Goal: Communication & Community: Ask a question

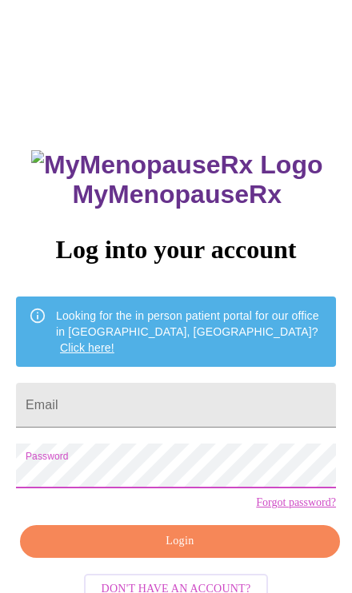
click at [273, 383] on input "Email" at bounding box center [176, 405] width 320 height 45
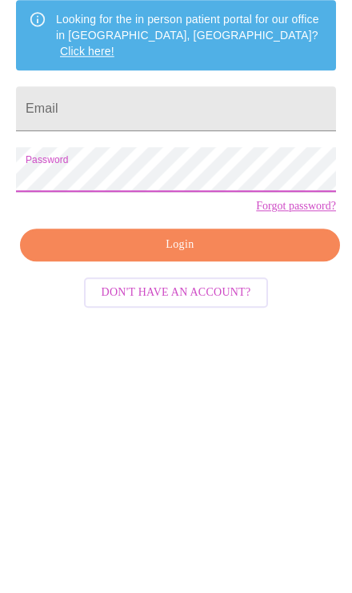
scroll to position [100, 0]
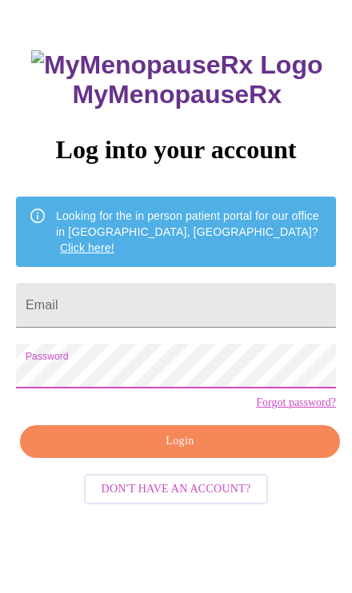
click at [297, 283] on input "Email" at bounding box center [176, 305] width 320 height 45
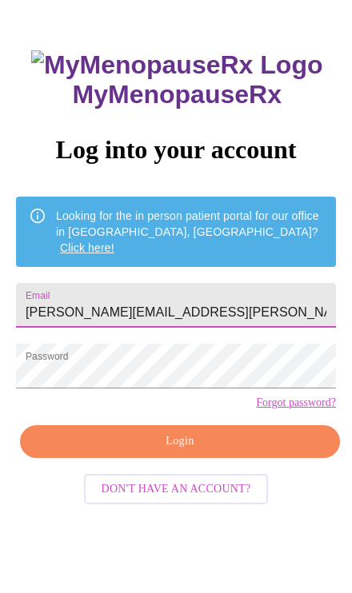
type input "[PERSON_NAME][EMAIL_ADDRESS][PERSON_NAME][DOMAIN_NAME]"
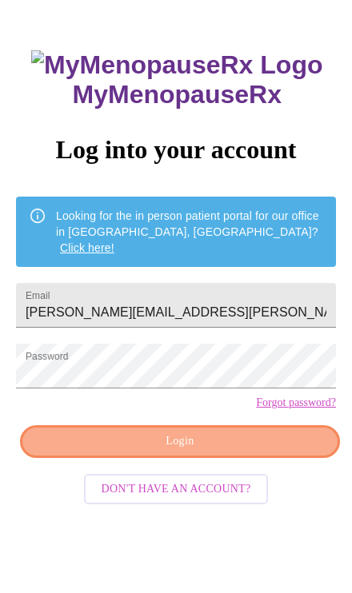
click at [240, 452] on span "Login" at bounding box center [179, 442] width 283 height 20
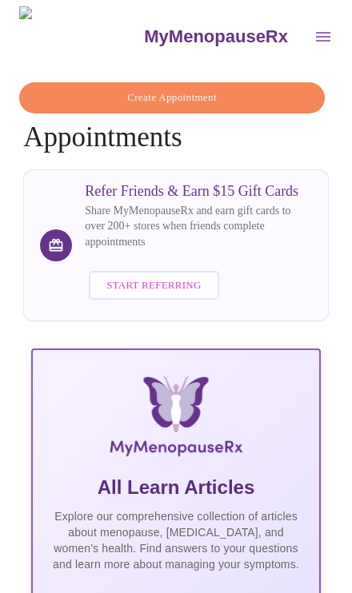
click at [316, 34] on icon "open drawer" at bounding box center [323, 37] width 14 height 10
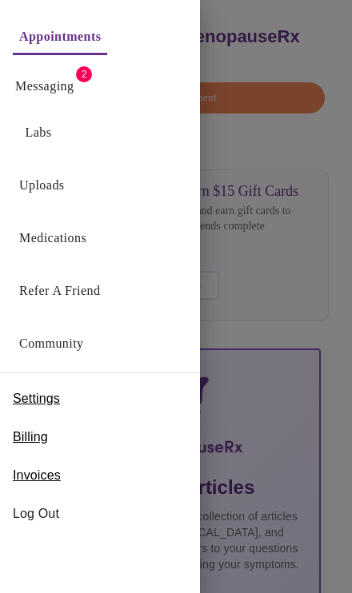
click at [54, 83] on link "Messaging" at bounding box center [44, 86] width 58 height 22
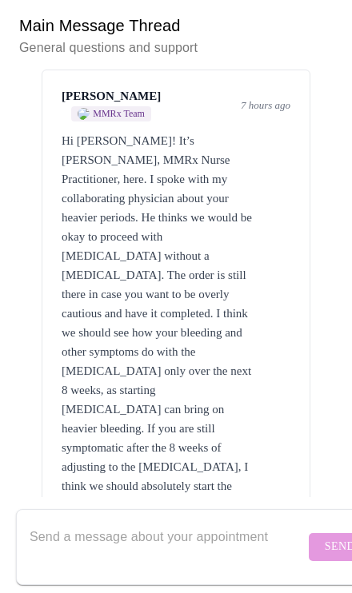
scroll to position [222, 0]
click at [171, 523] on textarea "Send a message about your appointment" at bounding box center [167, 546] width 275 height 51
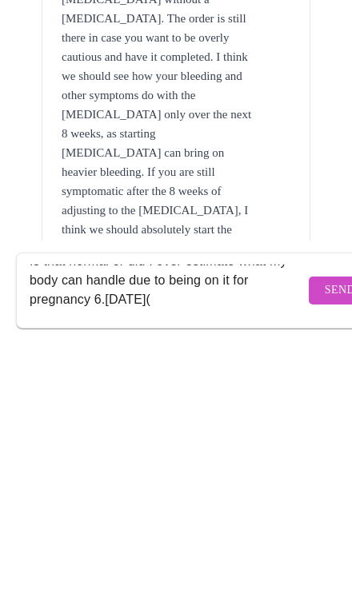
scroll to position [87, 0]
click at [114, 521] on textarea "I started bleeding [DATE] on the [MEDICAL_DATA] 3rd day taking it. Not bad but …" at bounding box center [167, 546] width 275 height 51
click at [113, 521] on textarea "I started bleeding [DATE] on the [MEDICAL_DATA] 3rd day taking it. Not bad but …" at bounding box center [167, 546] width 275 height 51
click at [227, 521] on textarea "I started bleeding [DATE] on the [MEDICAL_DATA] 3rd day taking it. Not bad but …" at bounding box center [167, 546] width 275 height 51
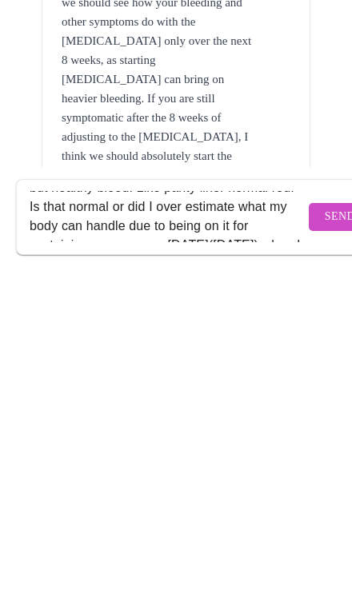
scroll to position [58, 0]
click at [175, 521] on textarea "I started bleeding [DATE] on the [MEDICAL_DATA] 3rd day taking it. Not bad but …" at bounding box center [167, 546] width 275 height 51
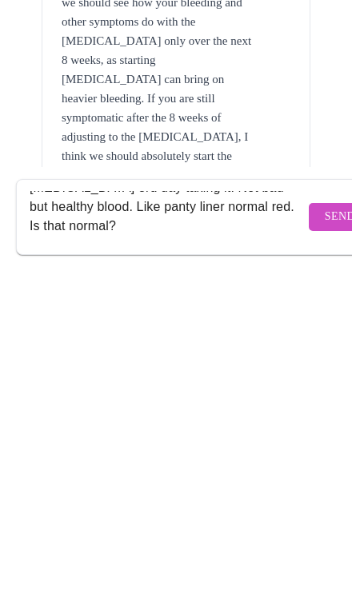
scroll to position [38, 0]
click at [57, 521] on textarea "I started bleeding [DATE] on the [MEDICAL_DATA] 3rd day taking it. Not bad but …" at bounding box center [167, 546] width 275 height 51
click at [159, 521] on textarea "I started bleeding [DATE] on the [MEDICAL_DATA] 3rd day taking it. Not bad but …" at bounding box center [167, 546] width 275 height 51
click at [32, 521] on textarea "I started bleeding [DATE] on the [MEDICAL_DATA] 3rd day taking it. Not bad but …" at bounding box center [167, 546] width 275 height 51
type textarea "I started bleeding [DATE] on the [MEDICAL_DATA] 3rd day taking it. Not bad but …"
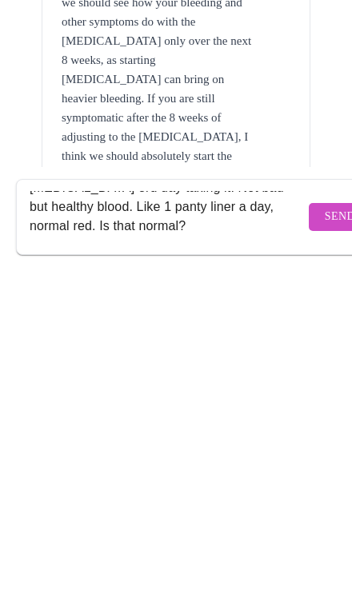
click at [324, 537] on span "Send" at bounding box center [339, 547] width 30 height 20
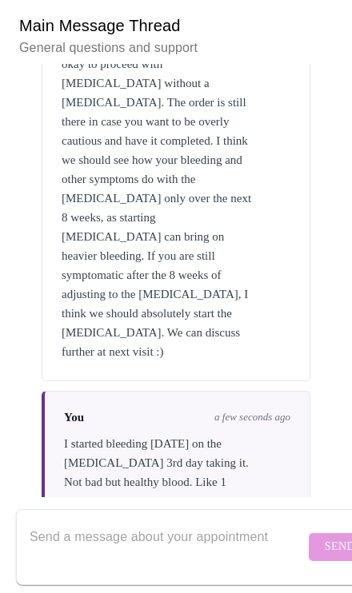
scroll to position [222, 0]
